Goal: Task Accomplishment & Management: Use online tool/utility

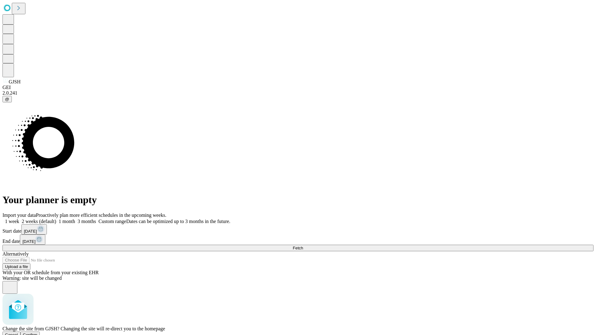
click at [38, 333] on span "Confirm" at bounding box center [30, 335] width 15 height 5
click at [19, 219] on label "1 week" at bounding box center [10, 221] width 17 height 5
click at [303, 246] on span "Fetch" at bounding box center [298, 248] width 10 height 5
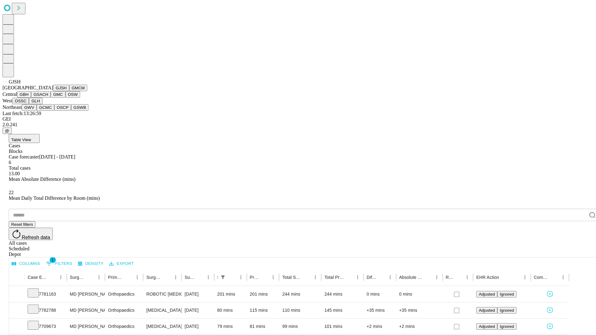
click at [69, 91] on button "GMCM" at bounding box center [78, 88] width 18 height 7
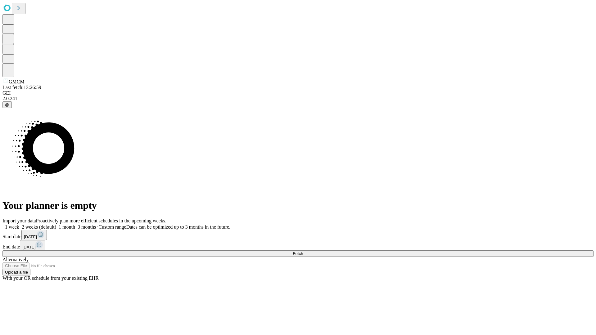
click at [19, 224] on label "1 week" at bounding box center [10, 226] width 17 height 5
click at [303, 251] on span "Fetch" at bounding box center [298, 253] width 10 height 5
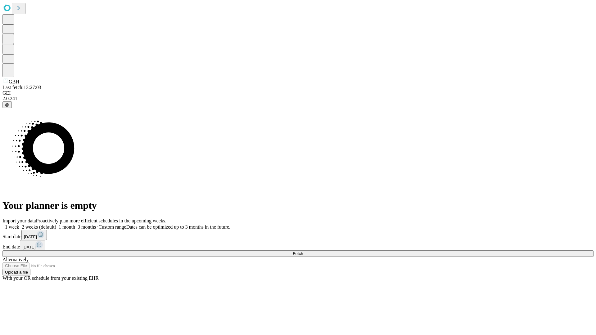
click at [303, 251] on span "Fetch" at bounding box center [298, 253] width 10 height 5
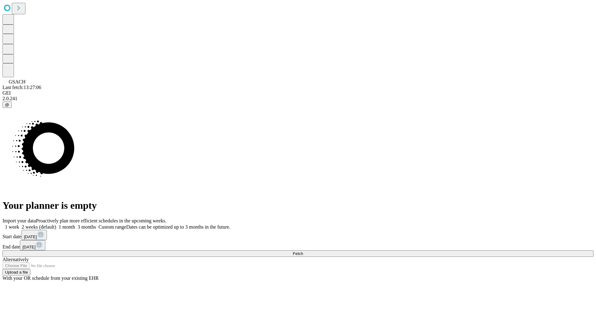
click at [19, 224] on label "1 week" at bounding box center [10, 226] width 17 height 5
click at [303, 251] on span "Fetch" at bounding box center [298, 253] width 10 height 5
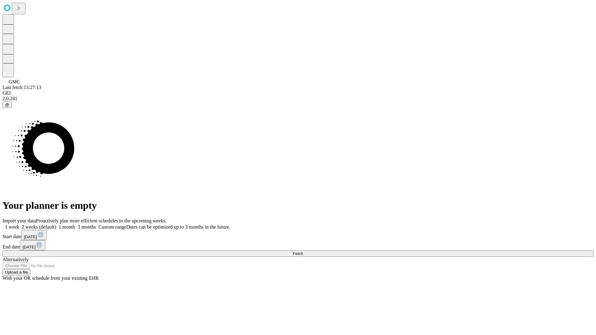
click at [19, 224] on label "1 week" at bounding box center [10, 226] width 17 height 5
click at [303, 251] on span "Fetch" at bounding box center [298, 253] width 10 height 5
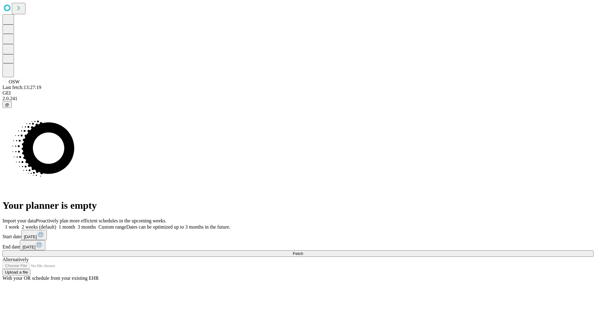
click at [19, 224] on label "1 week" at bounding box center [10, 226] width 17 height 5
click at [303, 251] on span "Fetch" at bounding box center [298, 253] width 10 height 5
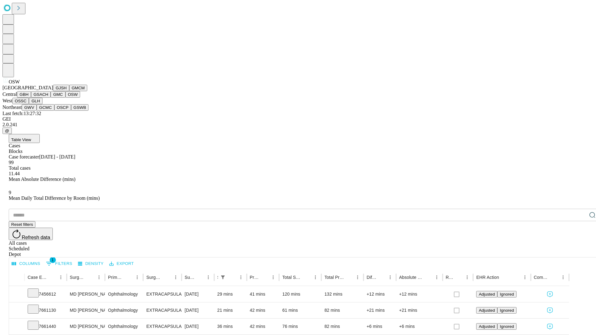
click at [29, 104] on button "OSSC" at bounding box center [20, 101] width 17 height 7
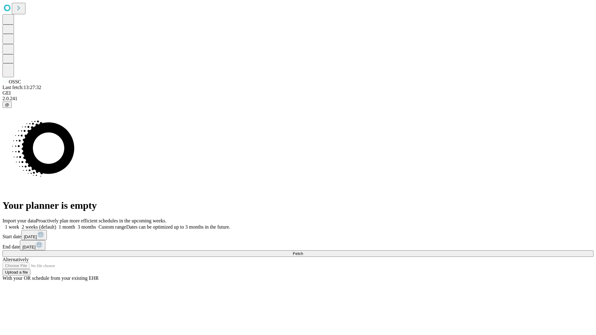
click at [19, 224] on label "1 week" at bounding box center [10, 226] width 17 height 5
click at [303, 251] on span "Fetch" at bounding box center [298, 253] width 10 height 5
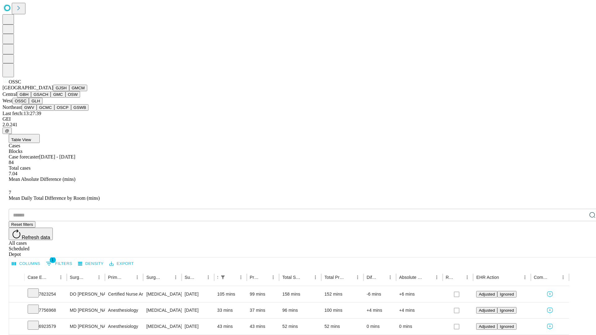
click at [42, 104] on button "GLH" at bounding box center [35, 101] width 13 height 7
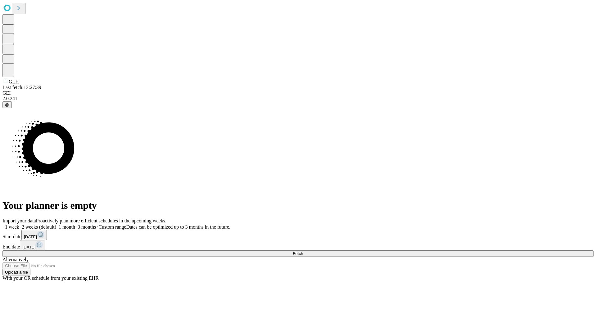
click at [19, 224] on label "1 week" at bounding box center [10, 226] width 17 height 5
click at [303, 251] on span "Fetch" at bounding box center [298, 253] width 10 height 5
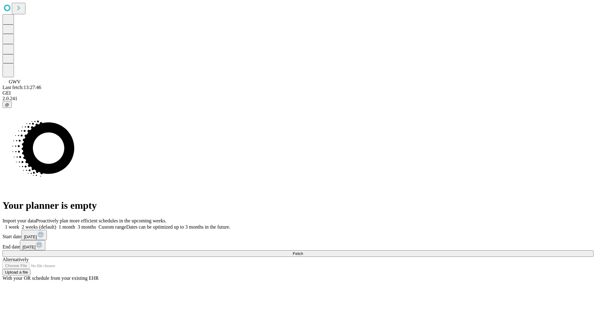
click at [19, 224] on label "1 week" at bounding box center [10, 226] width 17 height 5
click at [303, 251] on span "Fetch" at bounding box center [298, 253] width 10 height 5
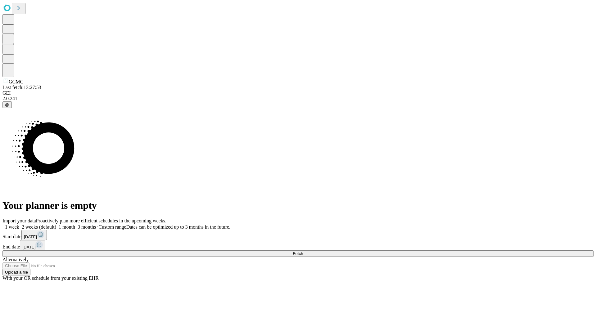
click at [19, 224] on label "1 week" at bounding box center [10, 226] width 17 height 5
click at [303, 251] on span "Fetch" at bounding box center [298, 253] width 10 height 5
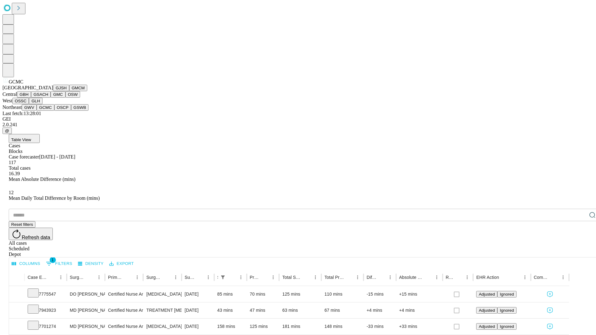
click at [54, 111] on button "OSCP" at bounding box center [62, 107] width 17 height 7
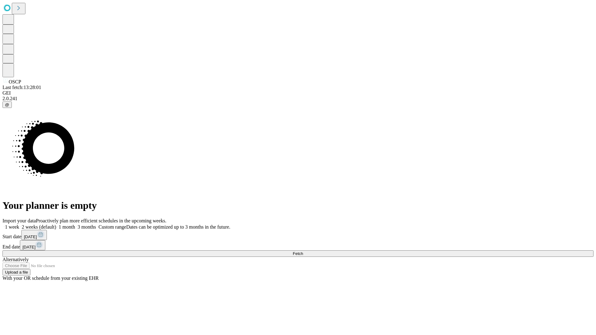
click at [19, 224] on label "1 week" at bounding box center [10, 226] width 17 height 5
click at [303, 251] on span "Fetch" at bounding box center [298, 253] width 10 height 5
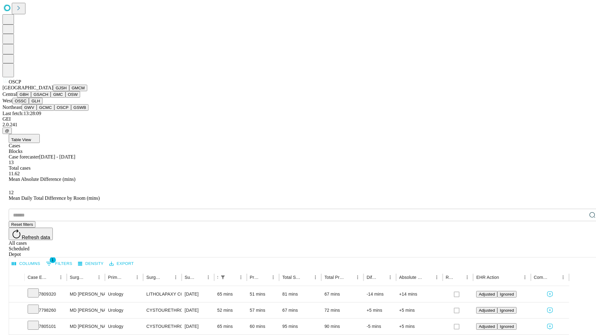
click at [71, 111] on button "GSWB" at bounding box center [80, 107] width 18 height 7
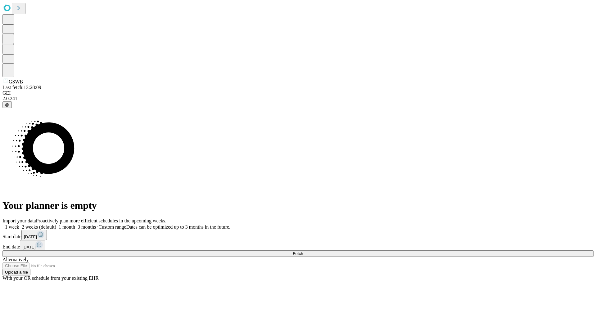
click at [303, 251] on span "Fetch" at bounding box center [298, 253] width 10 height 5
